Goal: Share content

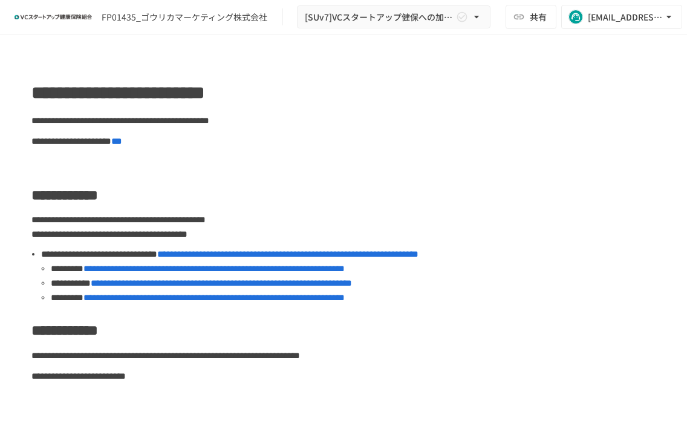
scroll to position [485, 0]
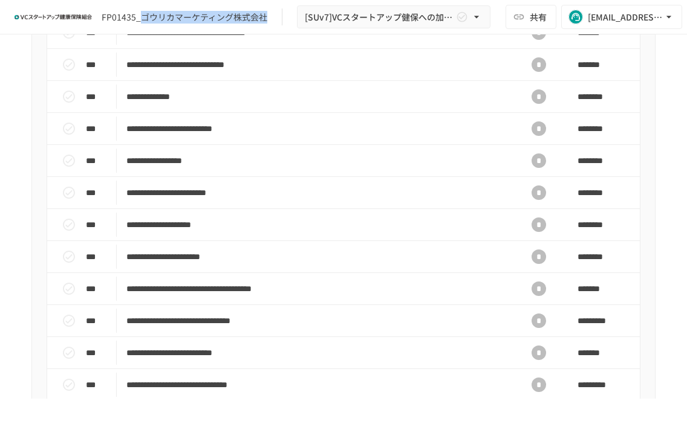
drag, startPoint x: 140, startPoint y: 16, endPoint x: 270, endPoint y: 16, distance: 130.5
click at [270, 16] on div "FP01435_ゴウリカマーケティング株式会社 [SUv7]VCスタートアップ健保への加入申請手続き" at bounding box center [253, 17] width 476 height 24
copy div "ゴウリカマーケティング株式会社"
click at [534, 17] on span "共有" at bounding box center [537, 16] width 17 height 13
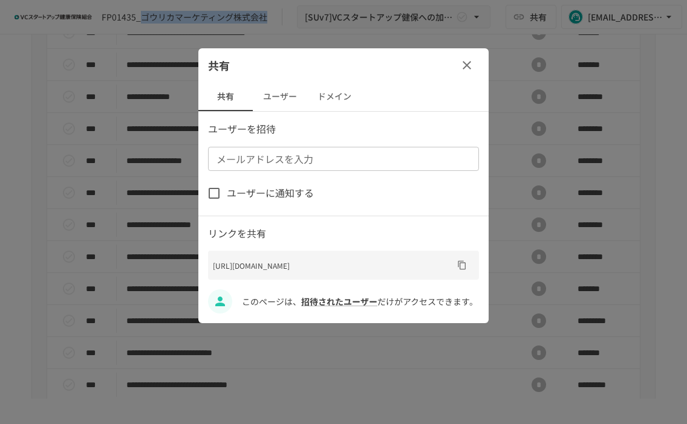
click at [332, 95] on button "ドメイン" at bounding box center [334, 96] width 54 height 29
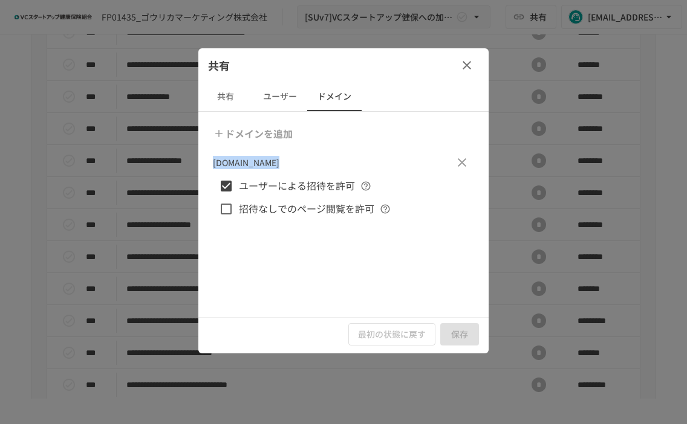
drag, startPoint x: 280, startPoint y: 164, endPoint x: 215, endPoint y: 163, distance: 65.3
click at [215, 163] on div "gourica.co.jp" at bounding box center [343, 162] width 261 height 24
copy p "gourica.co.jp"
click at [152, 121] on div at bounding box center [343, 212] width 687 height 424
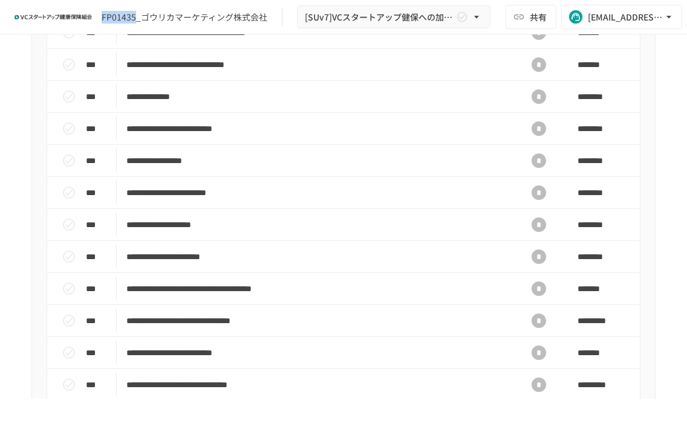
drag, startPoint x: 134, startPoint y: 19, endPoint x: 100, endPoint y: 18, distance: 33.3
click at [100, 18] on div "FP01435_ゴウリカマーケティング株式会社 [SUv7]VCスタートアップ健保への加入申請手続き" at bounding box center [253, 17] width 476 height 24
copy div "FP01435"
click at [547, 10] on button "共有" at bounding box center [530, 17] width 51 height 24
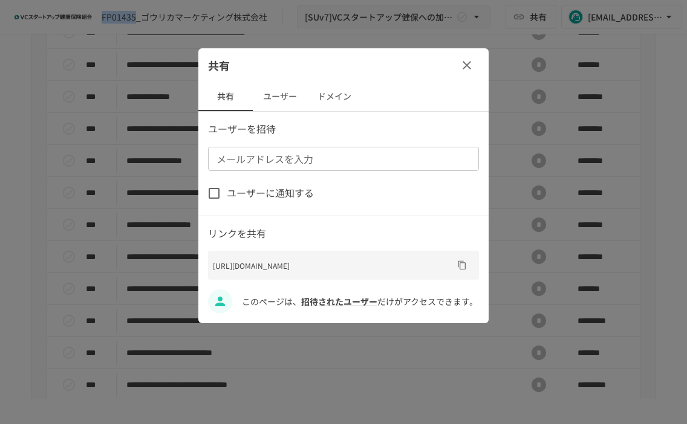
click at [456, 268] on button "URLをコピー" at bounding box center [461, 265] width 19 height 19
click at [283, 33] on div at bounding box center [343, 212] width 687 height 424
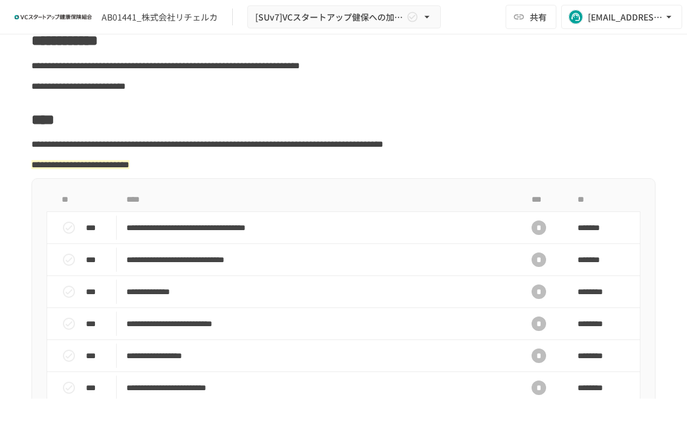
scroll to position [38, 0]
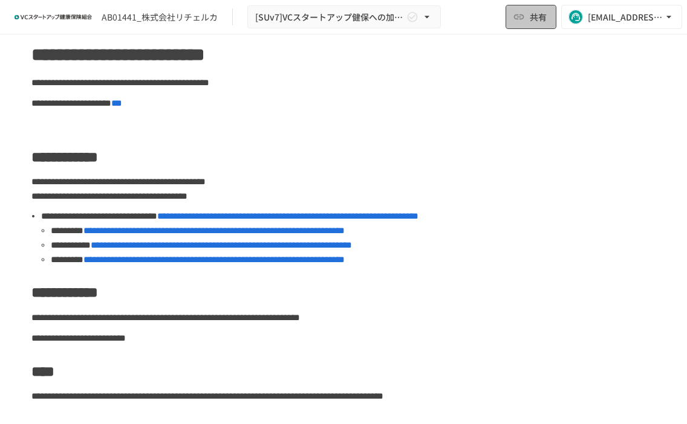
click at [534, 27] on button "共有" at bounding box center [530, 17] width 51 height 24
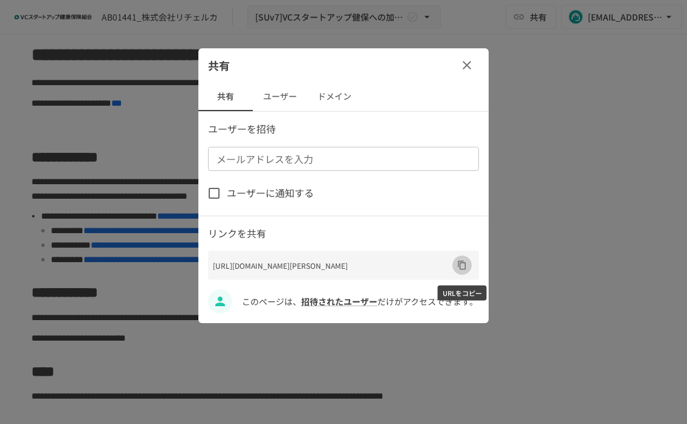
click at [462, 264] on icon "URLをコピー" at bounding box center [462, 265] width 10 height 10
click at [337, 97] on button "ドメイン" at bounding box center [334, 96] width 54 height 29
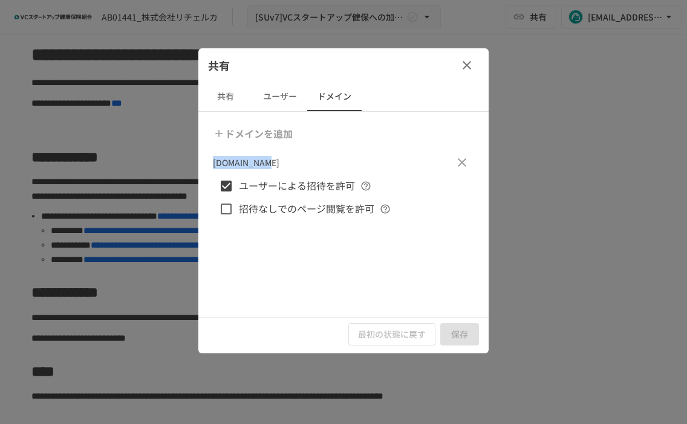
drag, startPoint x: 271, startPoint y: 160, endPoint x: 210, endPoint y: 164, distance: 61.8
click at [210, 164] on div "ドメインを追加 [DOMAIN_NAME] [PERSON_NAME]による招待を許可 招待なしでのページ閲覧を許可" at bounding box center [343, 214] width 290 height 205
copy p "[DOMAIN_NAME]"
click at [167, 64] on div at bounding box center [343, 212] width 687 height 424
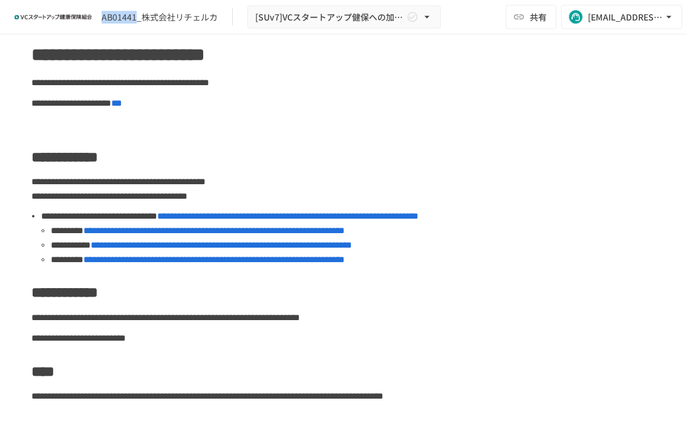
drag, startPoint x: 135, startPoint y: 20, endPoint x: 97, endPoint y: 20, distance: 38.1
click at [97, 20] on div "AB01441_株式会社リチェルカ [SUv7]VCスタートアップ健保への加入申請手続き" at bounding box center [228, 17] width 426 height 24
copy div "AB01441"
click at [346, 218] on span "**********" at bounding box center [287, 216] width 261 height 9
